Goal: Task Accomplishment & Management: Manage account settings

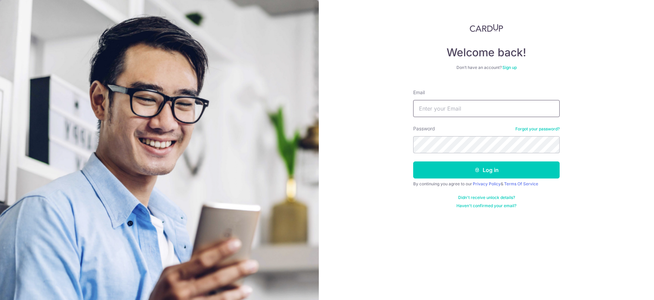
click at [502, 110] on input "Email" at bounding box center [486, 108] width 147 height 17
type input "[EMAIL_ADDRESS][DOMAIN_NAME]"
click at [443, 164] on button "Log in" at bounding box center [486, 169] width 147 height 17
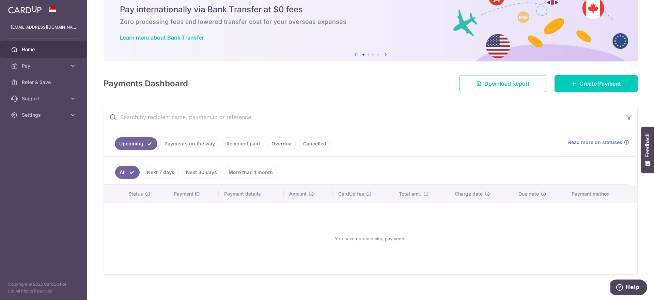
scroll to position [33, 0]
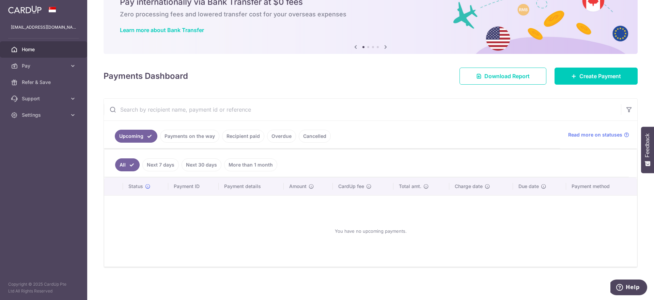
click at [199, 133] on link "Payments on the way" at bounding box center [189, 135] width 59 height 13
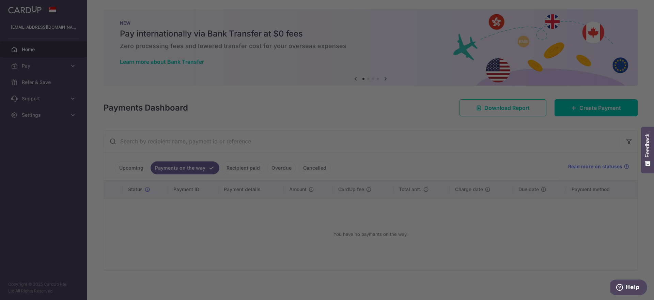
scroll to position [4, 0]
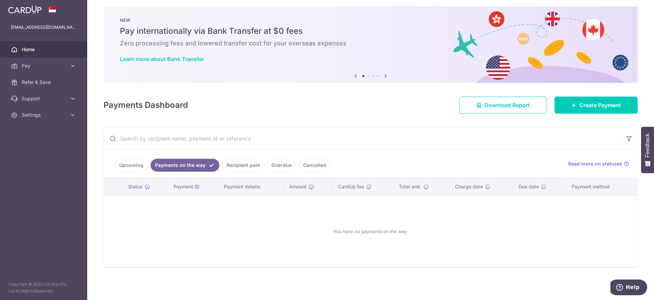
click at [248, 163] on link "Recipient paid" at bounding box center [243, 164] width 42 height 13
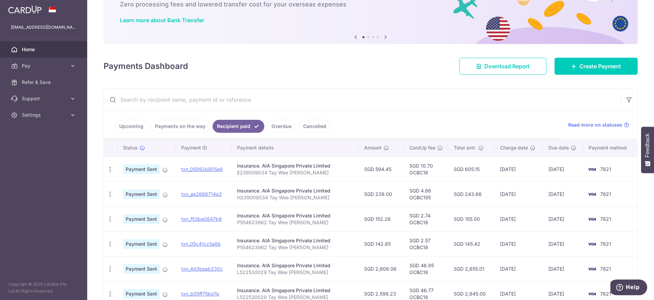
scroll to position [85, 0]
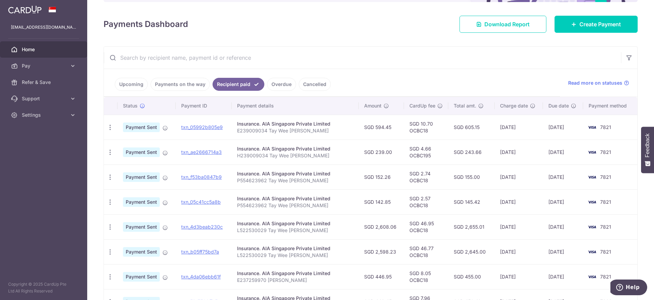
click at [187, 87] on link "Payments on the way" at bounding box center [180, 84] width 59 height 13
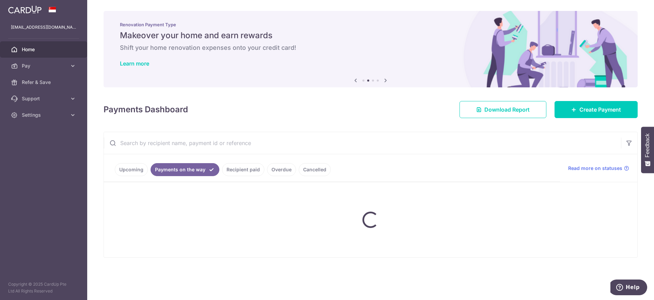
scroll to position [0, 0]
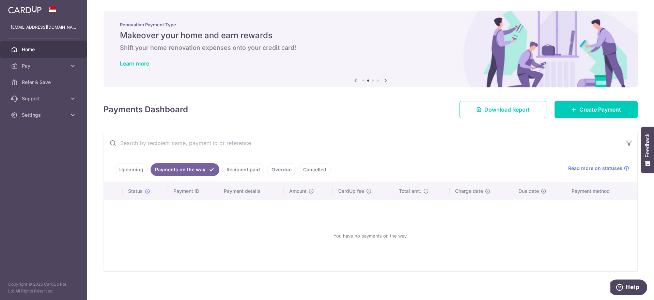
click at [130, 170] on link "Upcoming" at bounding box center [131, 169] width 33 height 13
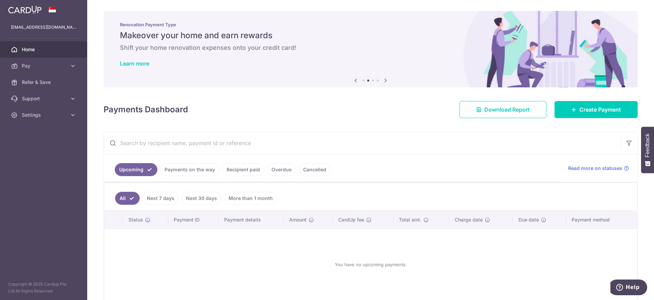
click at [283, 172] on link "Overdue" at bounding box center [281, 169] width 29 height 13
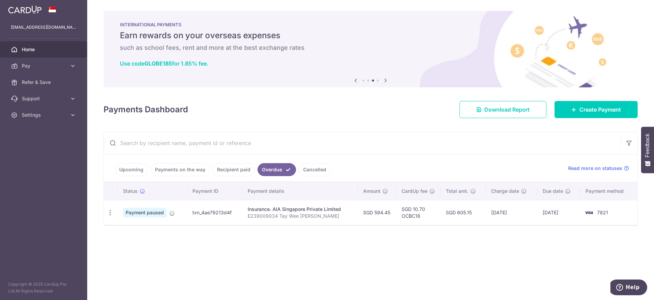
click at [311, 168] on link "Cancelled" at bounding box center [315, 169] width 32 height 13
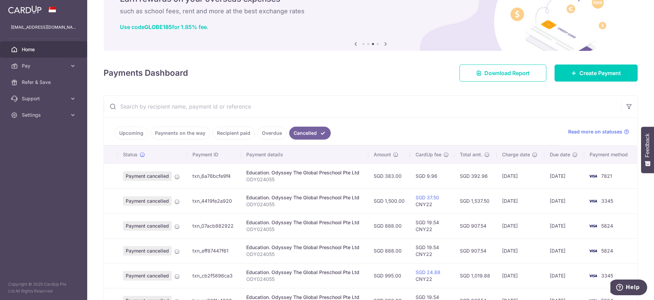
scroll to position [128, 0]
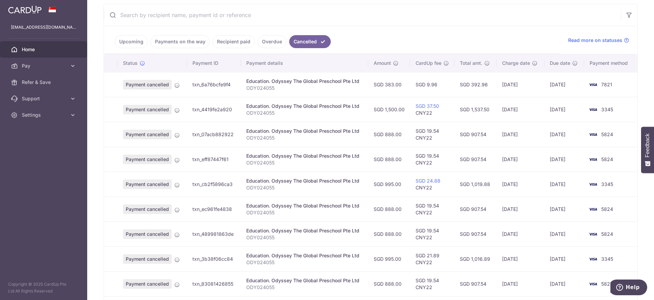
click at [265, 39] on link "Overdue" at bounding box center [272, 41] width 29 height 13
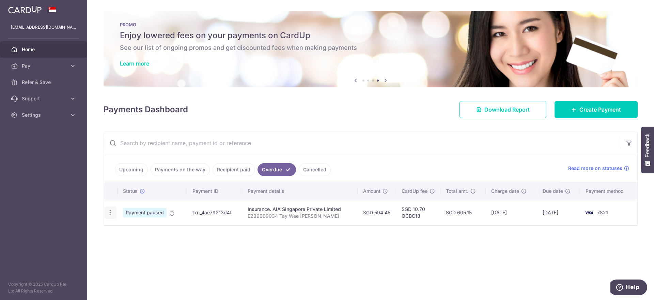
click at [106, 213] on div "Update payment Cancel payment" at bounding box center [110, 212] width 13 height 13
click at [110, 214] on icon "button" at bounding box center [110, 212] width 7 height 7
click at [154, 230] on span "Update payment" at bounding box center [146, 231] width 46 height 8
radio input "true"
type input "594.45"
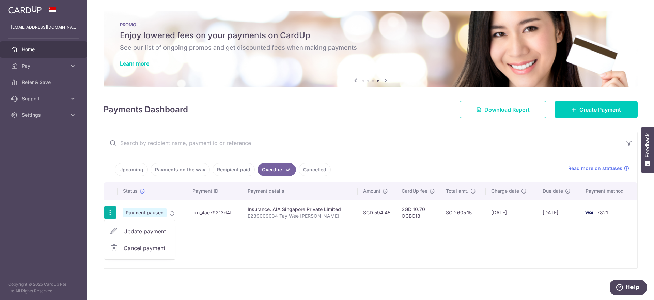
type input "[DATE]"
type input "E239009034 Tay Wee [PERSON_NAME]"
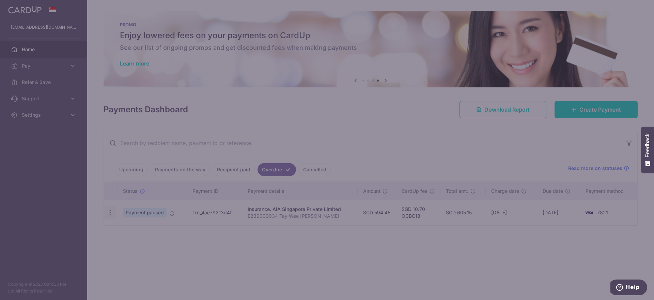
type input "OCBC18"
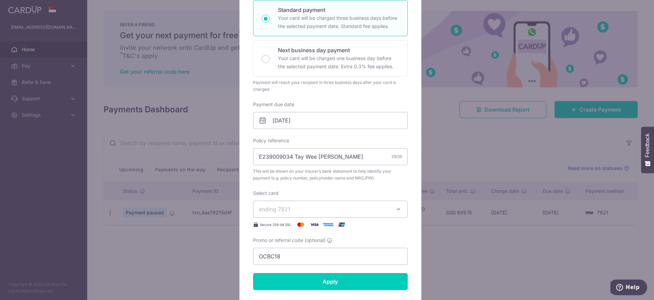
scroll to position [82, 0]
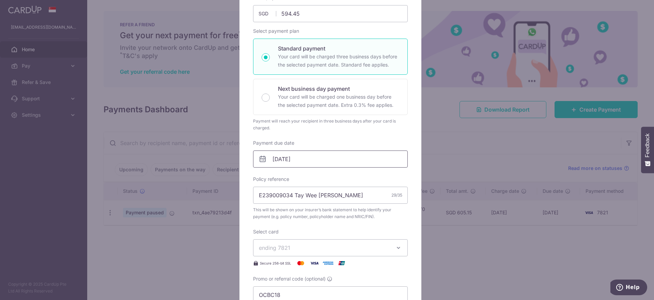
click at [316, 157] on input "[DATE]" at bounding box center [330, 158] width 155 height 17
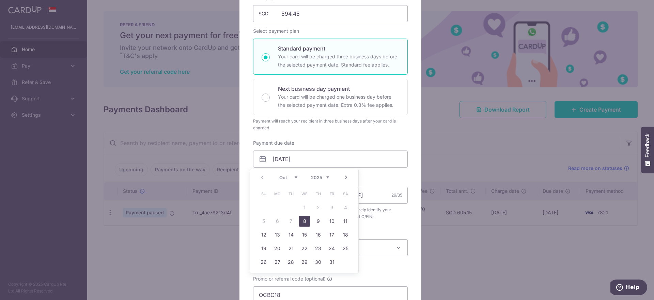
click at [303, 220] on link "8" at bounding box center [304, 220] width 11 height 11
type input "[DATE]"
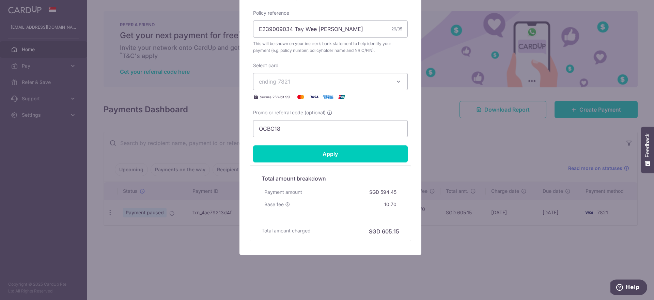
scroll to position [262, 0]
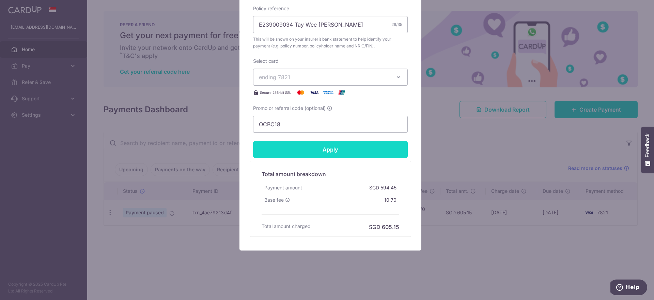
click at [345, 152] on input "Apply" at bounding box center [330, 149] width 155 height 17
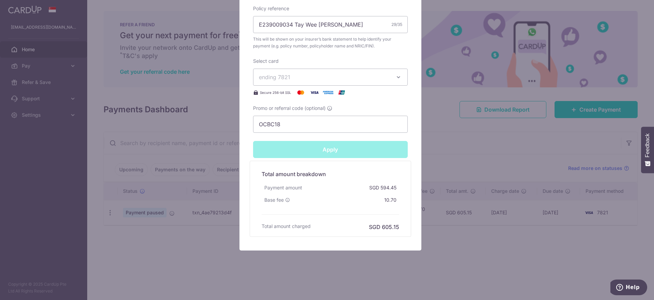
type input "Successfully Applied"
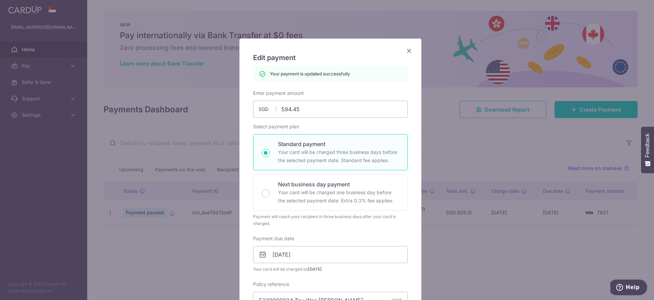
scroll to position [0, 0]
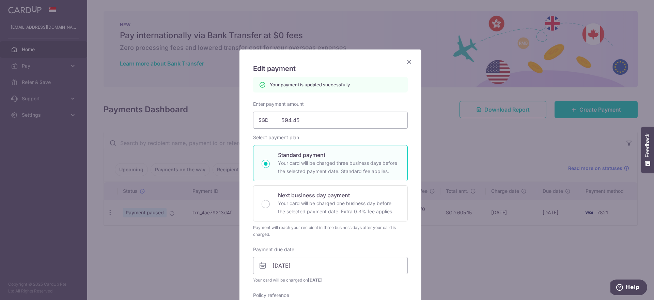
click at [407, 62] on icon "Close" at bounding box center [409, 61] width 8 height 9
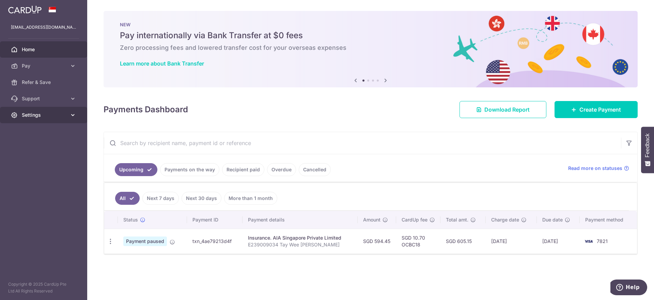
click at [50, 118] on span "Settings" at bounding box center [44, 114] width 45 height 7
click at [243, 170] on link "Recipient paid" at bounding box center [243, 169] width 42 height 13
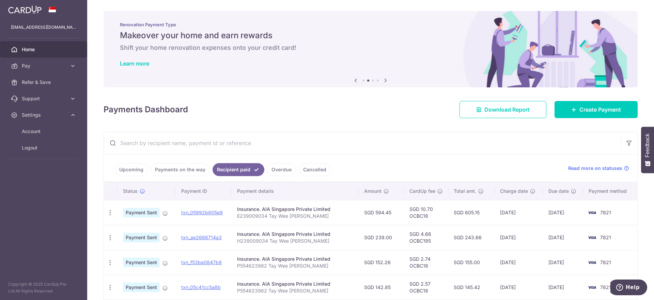
click at [133, 168] on link "Upcoming" at bounding box center [131, 169] width 33 height 13
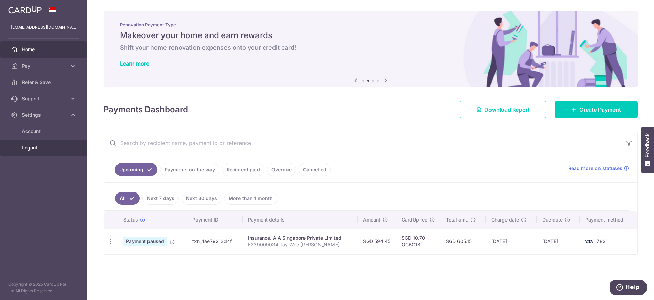
click at [30, 150] on span "Logout" at bounding box center [44, 147] width 45 height 7
